Goal: Complete application form

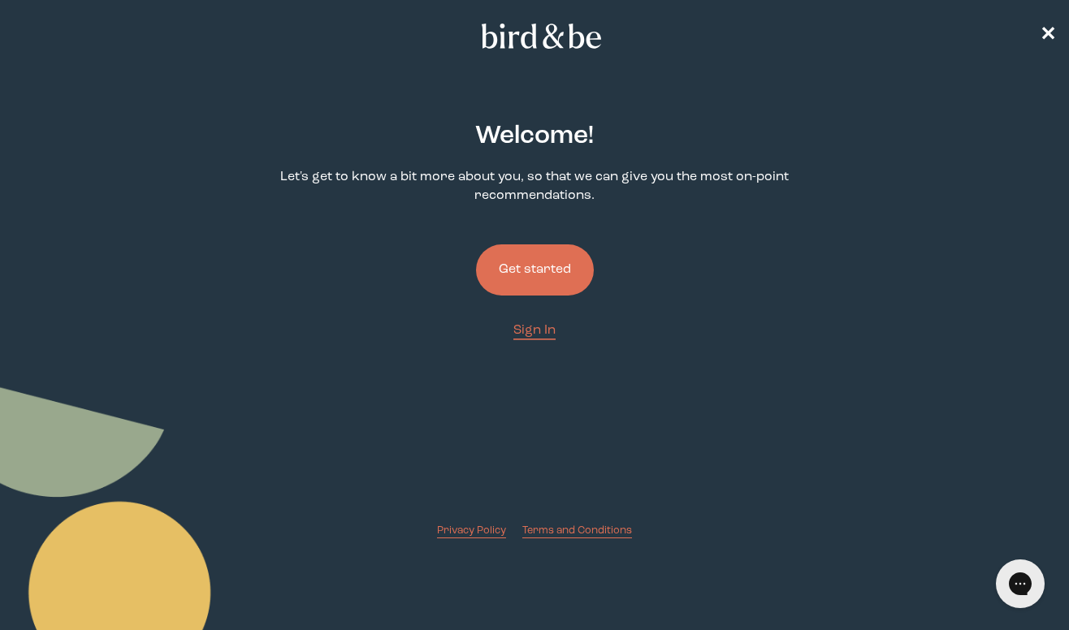
click at [527, 275] on button "Get started" at bounding box center [535, 269] width 118 height 51
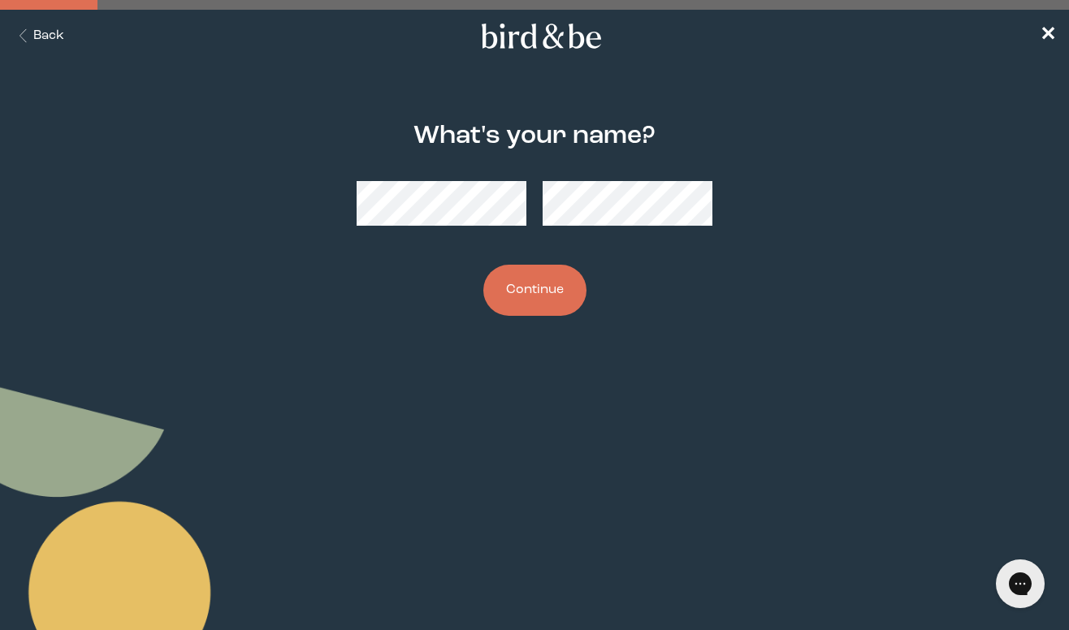
click at [541, 292] on button "Continue" at bounding box center [534, 290] width 103 height 51
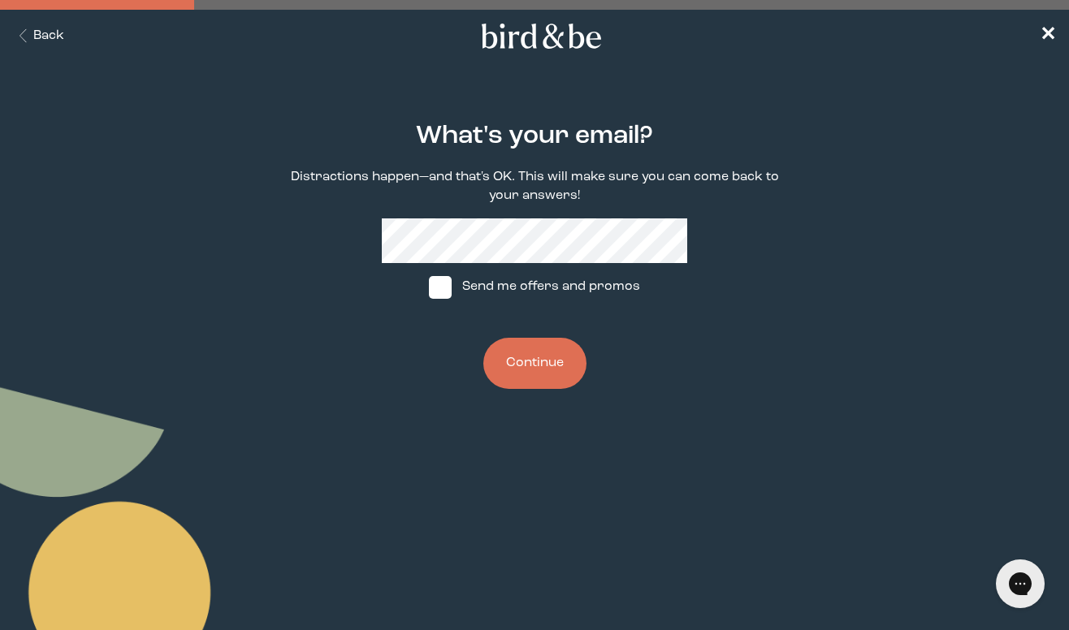
click at [537, 363] on button "Continue" at bounding box center [534, 363] width 103 height 51
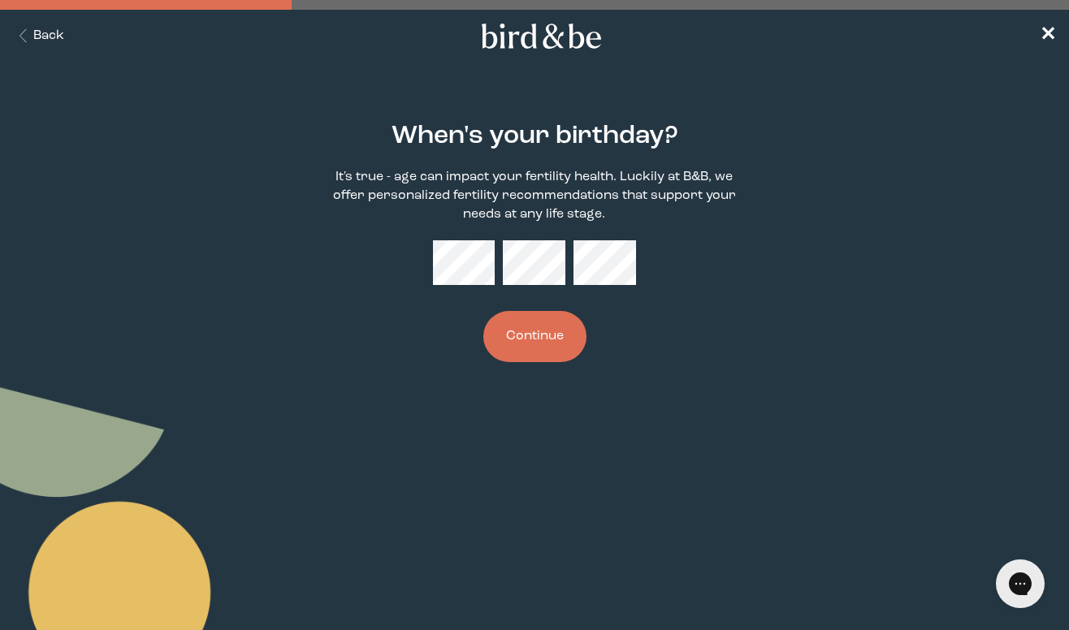
click at [546, 333] on button "Continue" at bounding box center [534, 336] width 103 height 51
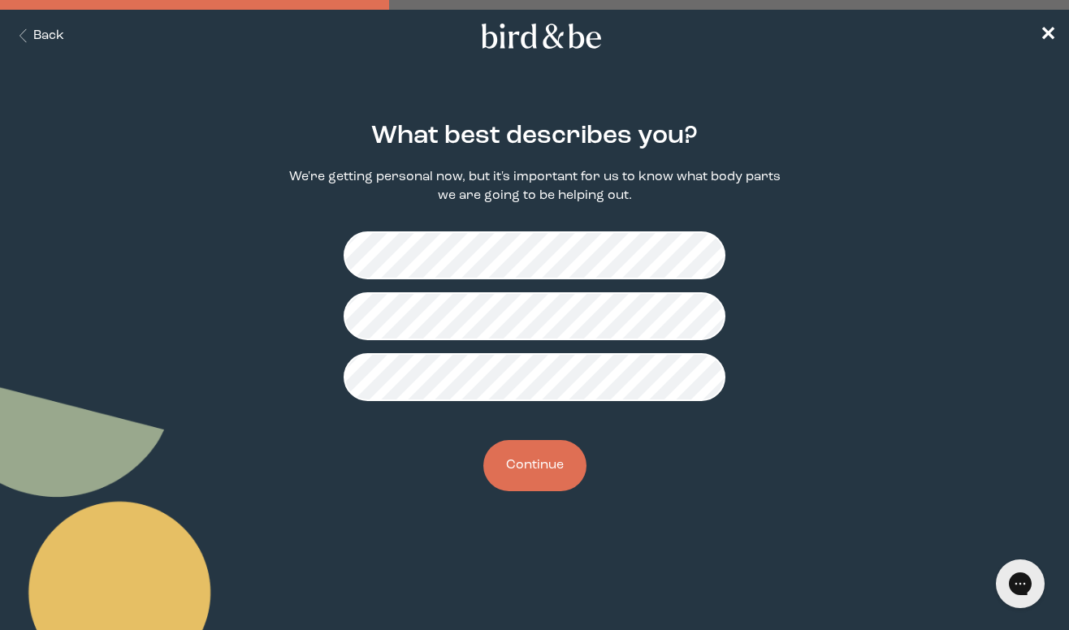
click at [533, 461] on button "Continue" at bounding box center [534, 465] width 103 height 51
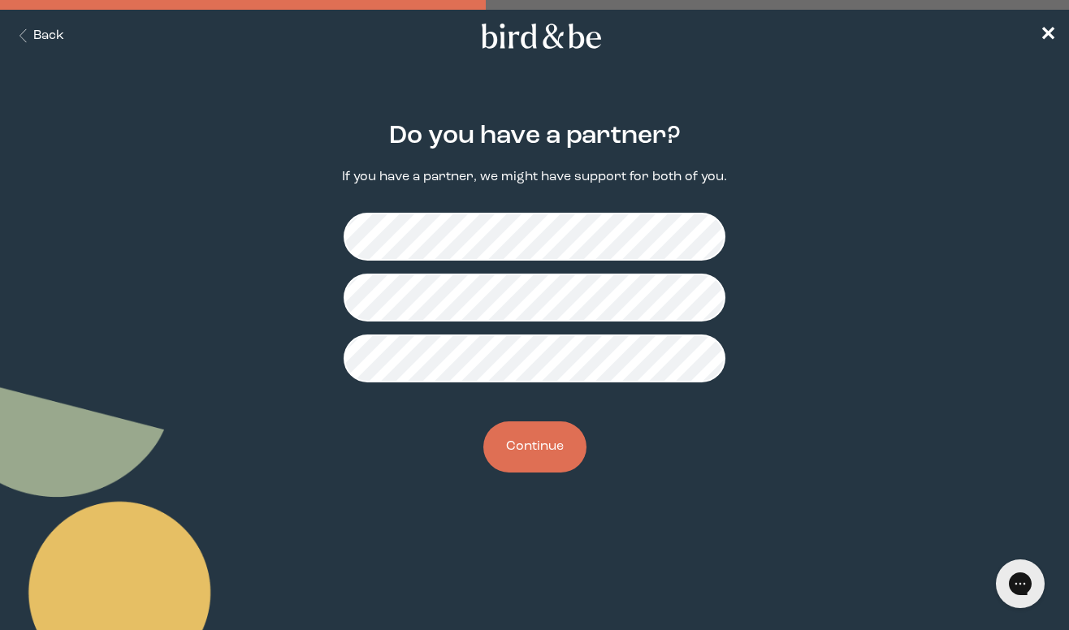
click at [537, 448] on button "Continue" at bounding box center [534, 447] width 103 height 51
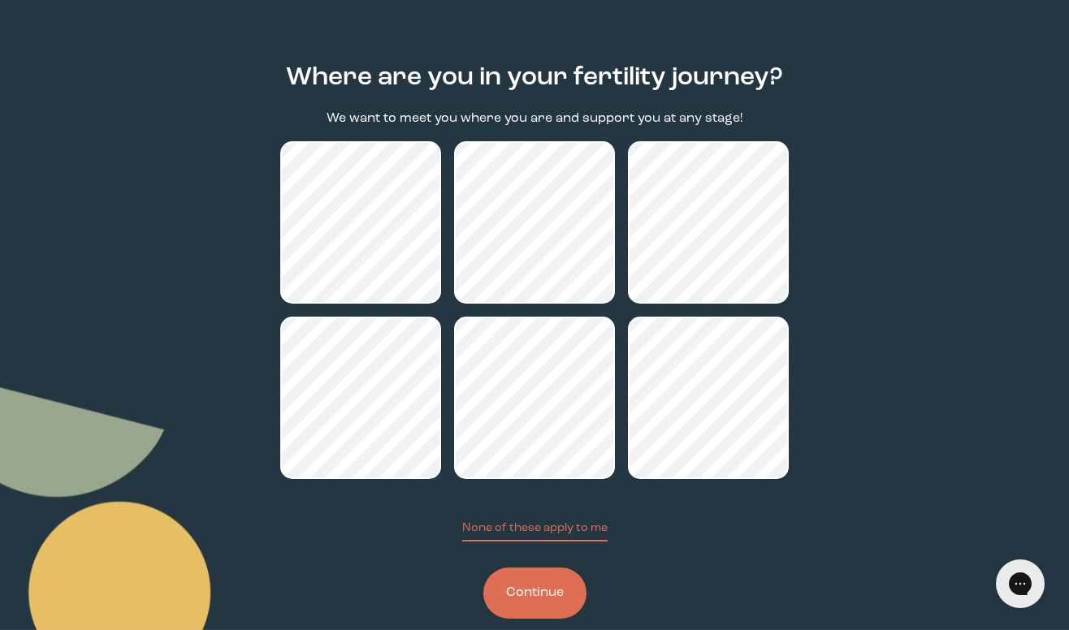
scroll to position [87, 0]
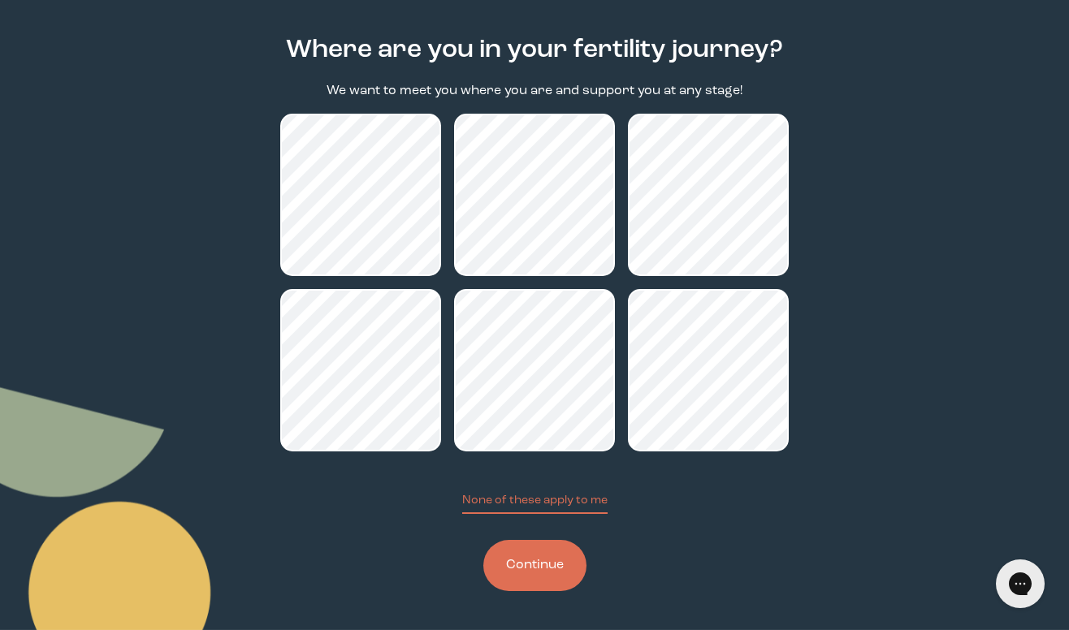
click at [536, 570] on button "Continue" at bounding box center [534, 565] width 103 height 51
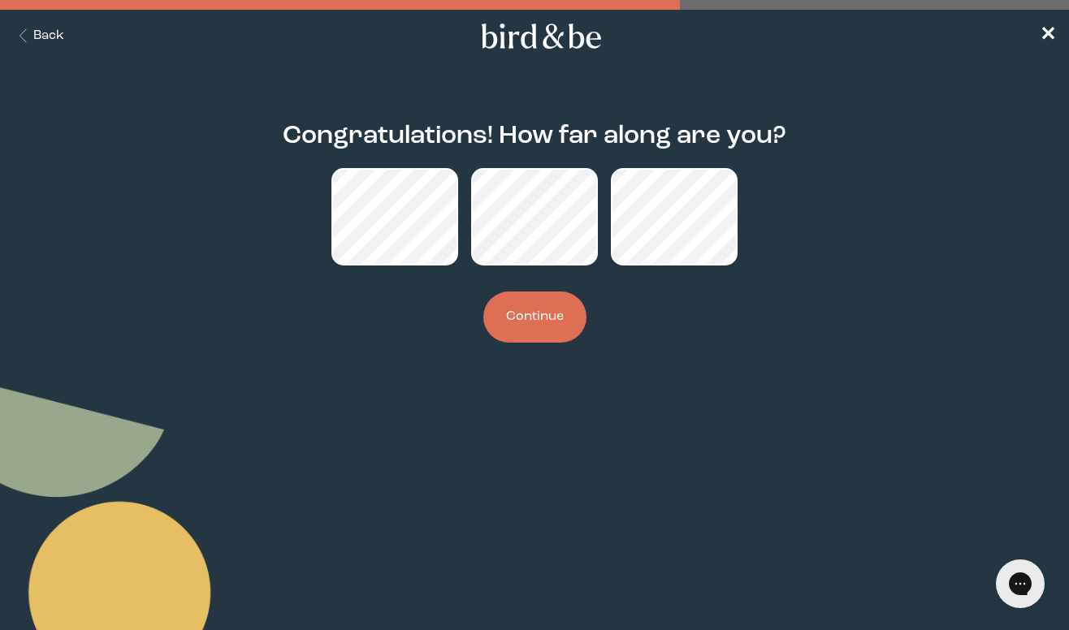
click at [525, 320] on button "Continue" at bounding box center [534, 317] width 103 height 51
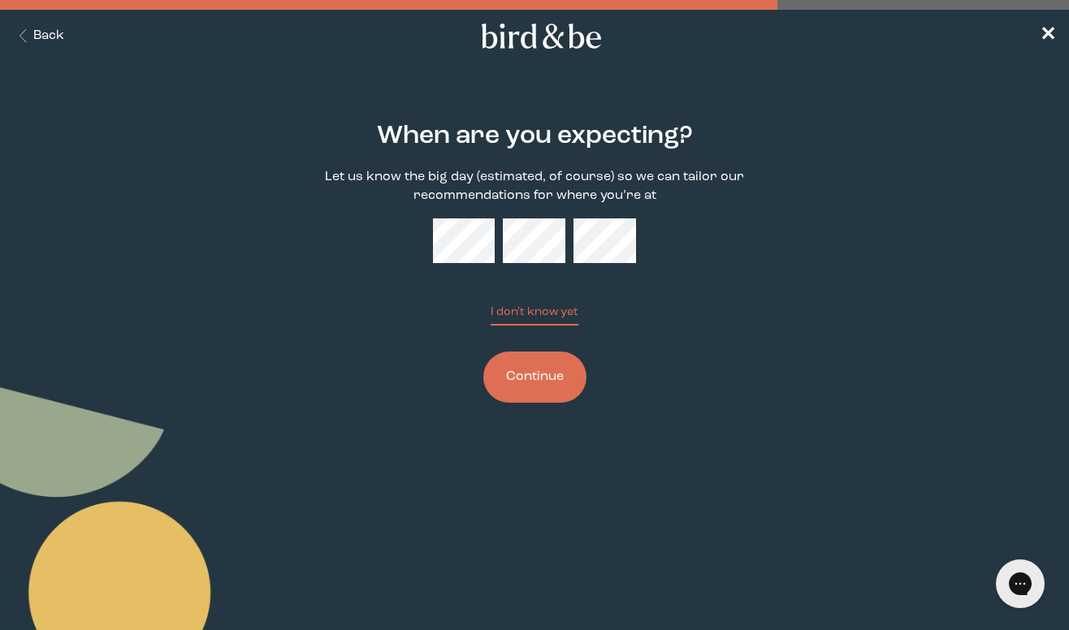
click at [537, 383] on button "Continue" at bounding box center [534, 377] width 103 height 51
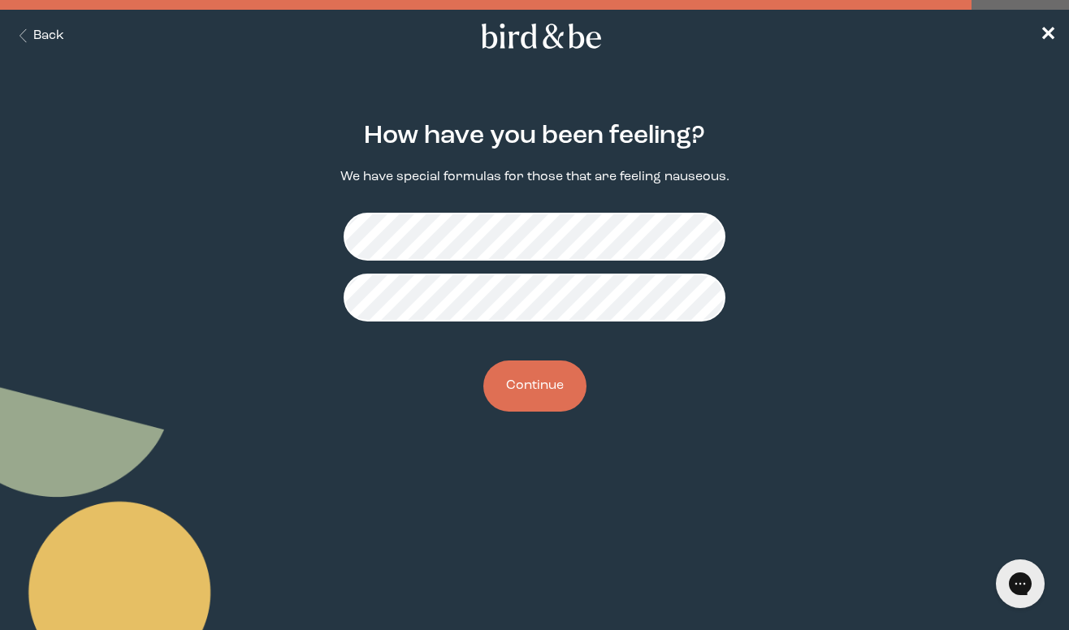
click at [531, 388] on button "Continue" at bounding box center [534, 386] width 103 height 51
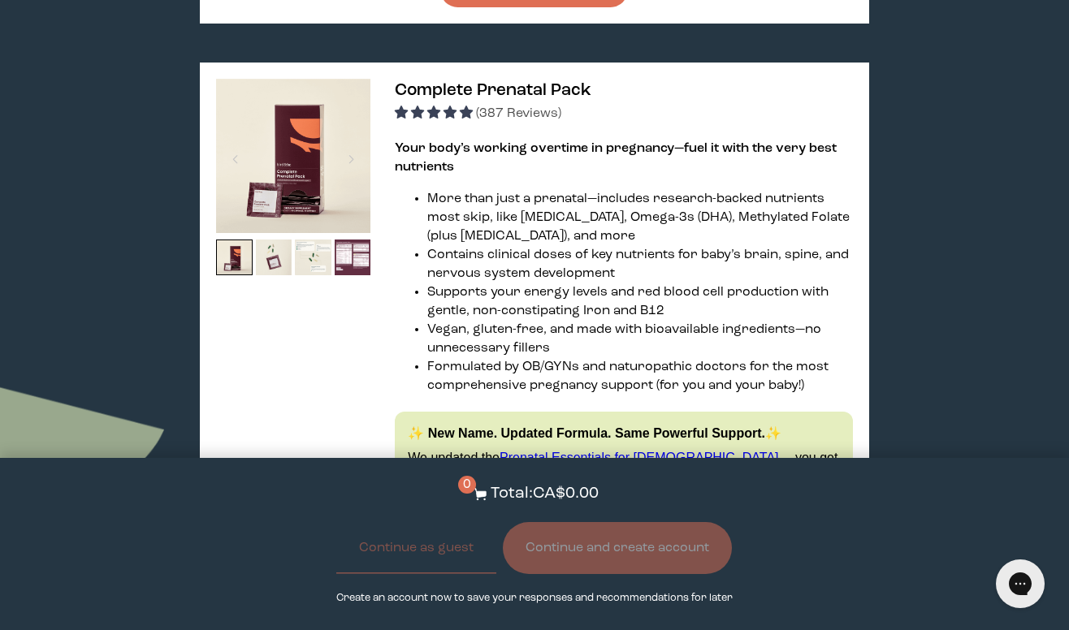
scroll to position [960, 0]
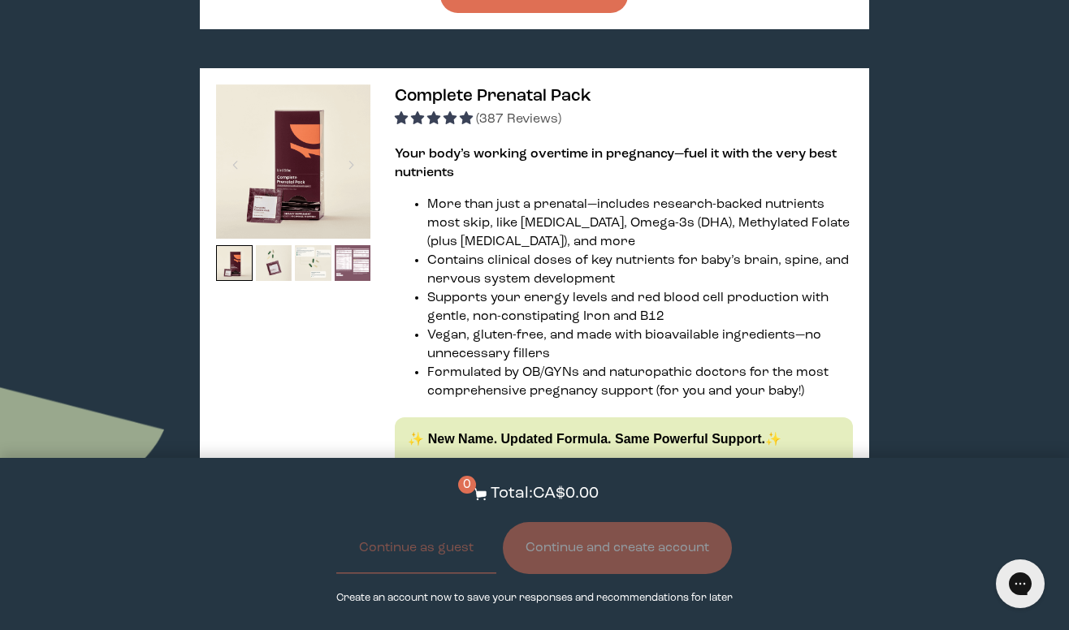
click at [353, 245] on img at bounding box center [353, 263] width 37 height 37
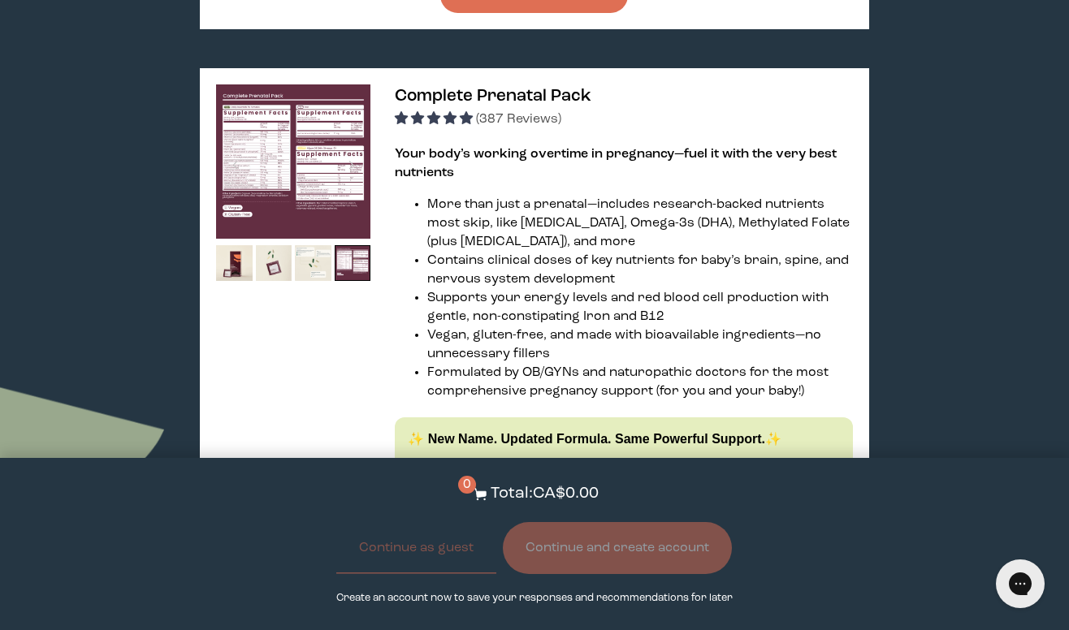
click at [283, 132] on img at bounding box center [293, 161] width 154 height 154
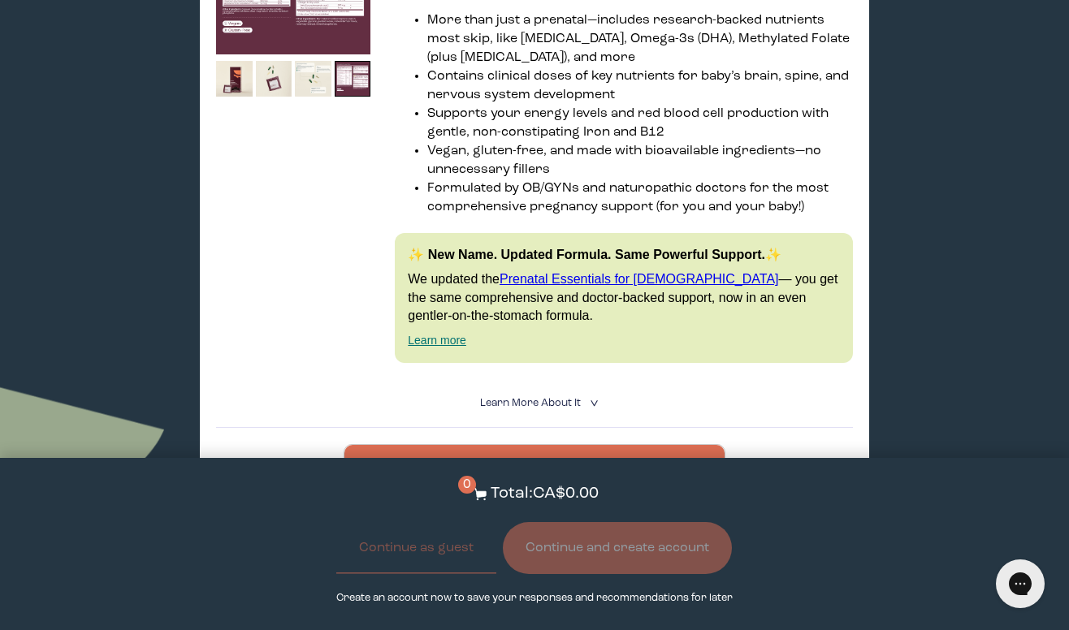
scroll to position [1148, 0]
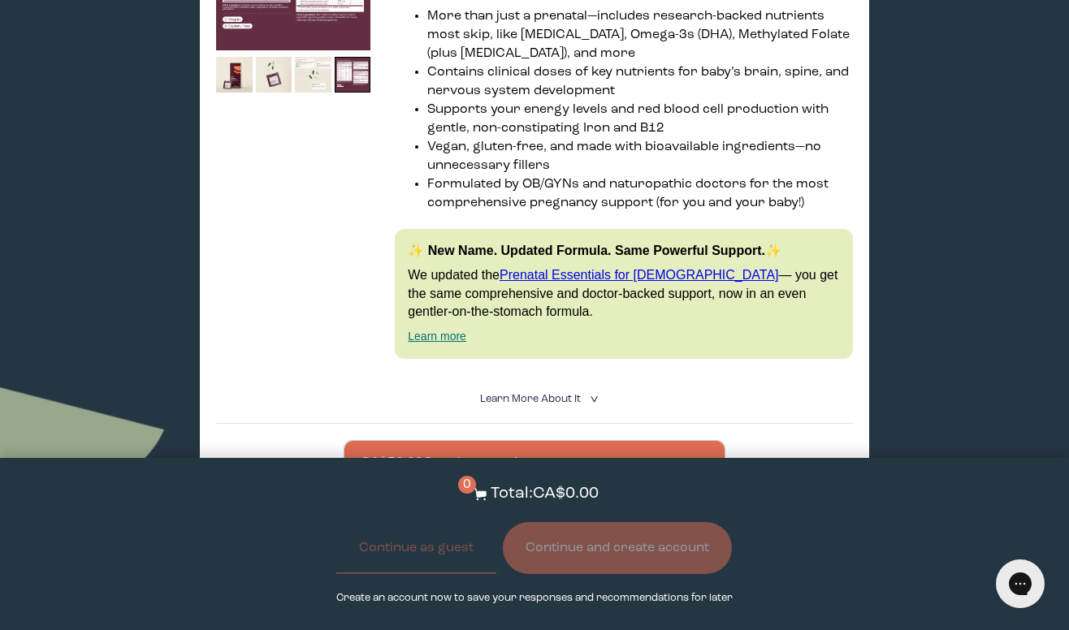
click at [539, 394] on span "Learn More About it" at bounding box center [530, 399] width 101 height 11
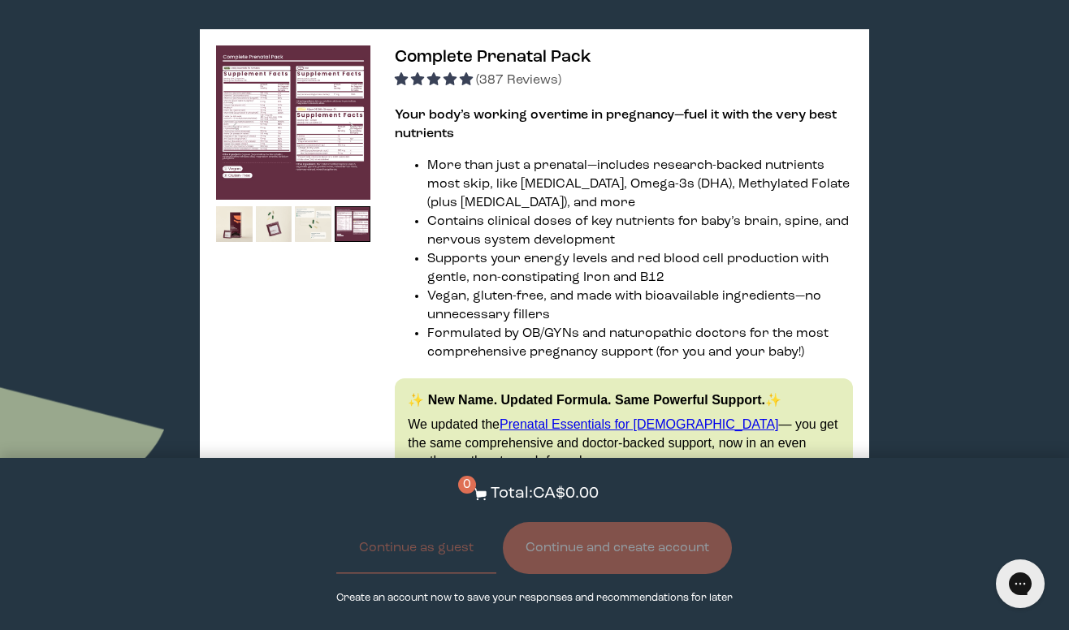
scroll to position [1007, 0]
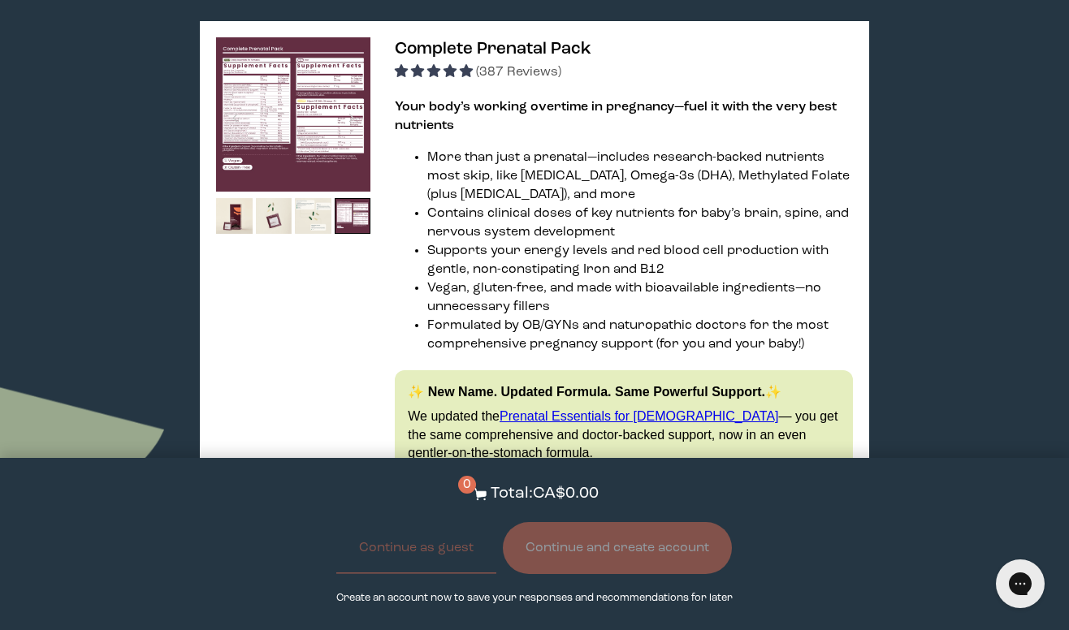
click at [562, 409] on link "Prenatal Essentials for [DEMOGRAPHIC_DATA]" at bounding box center [639, 416] width 279 height 14
